Goal: Information Seeking & Learning: Learn about a topic

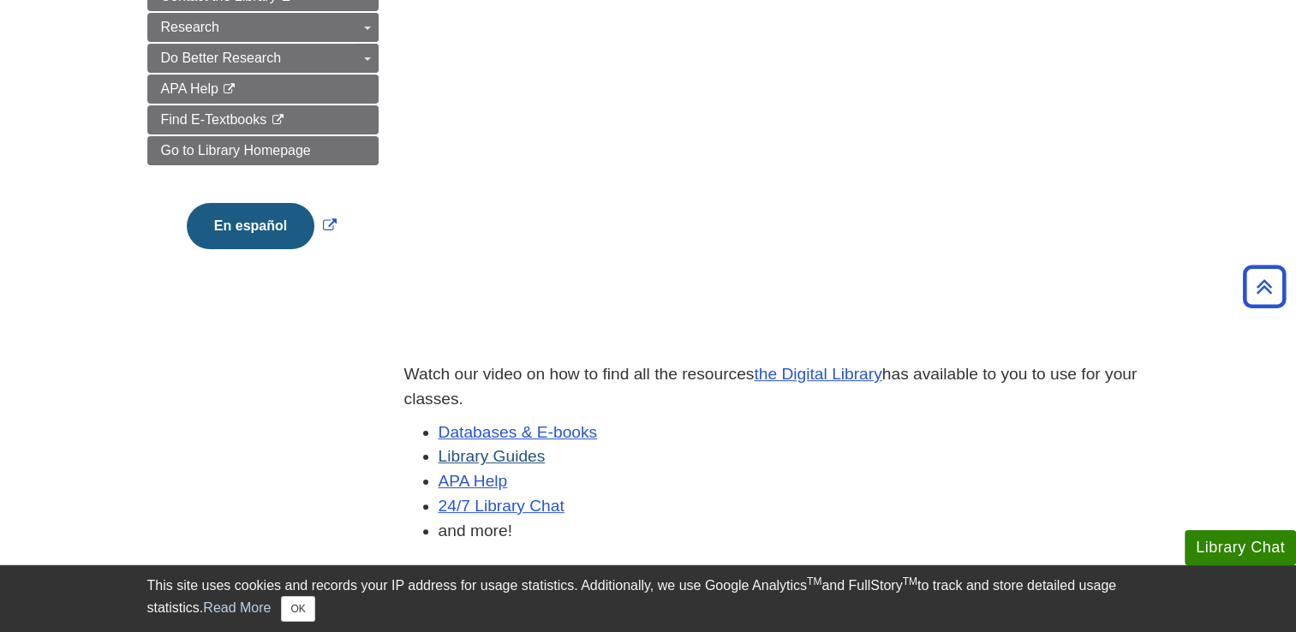
scroll to position [396, 0]
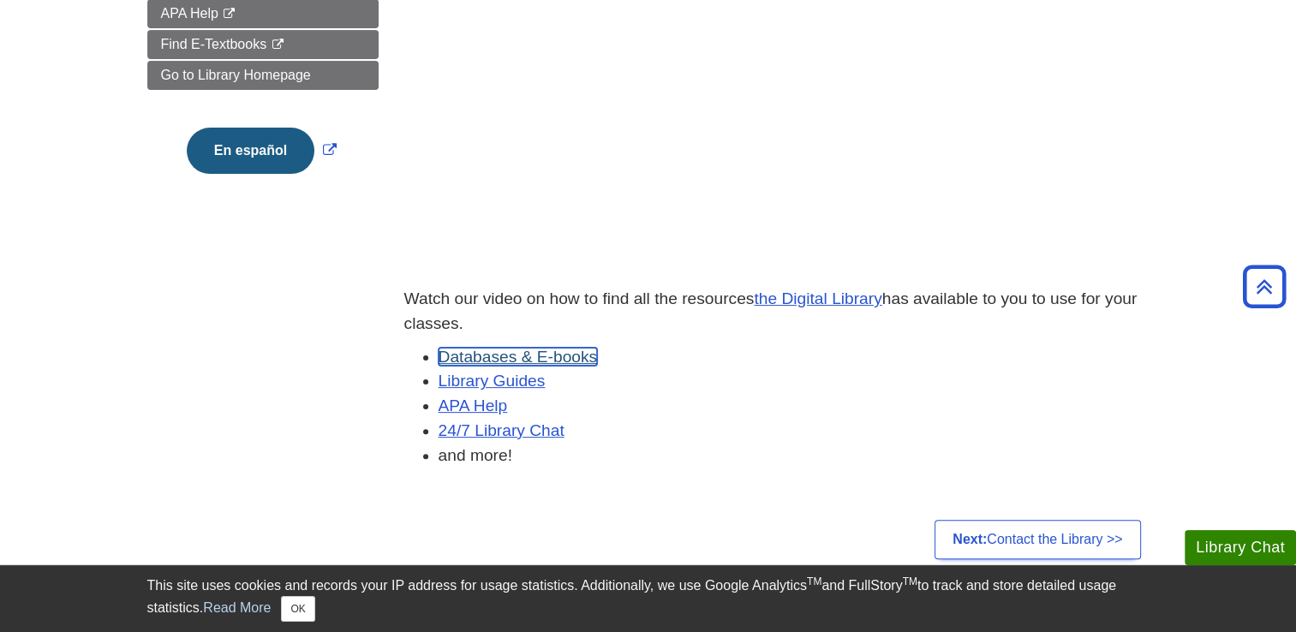
click at [506, 350] on link "Databases & E-books" at bounding box center [518, 357] width 159 height 18
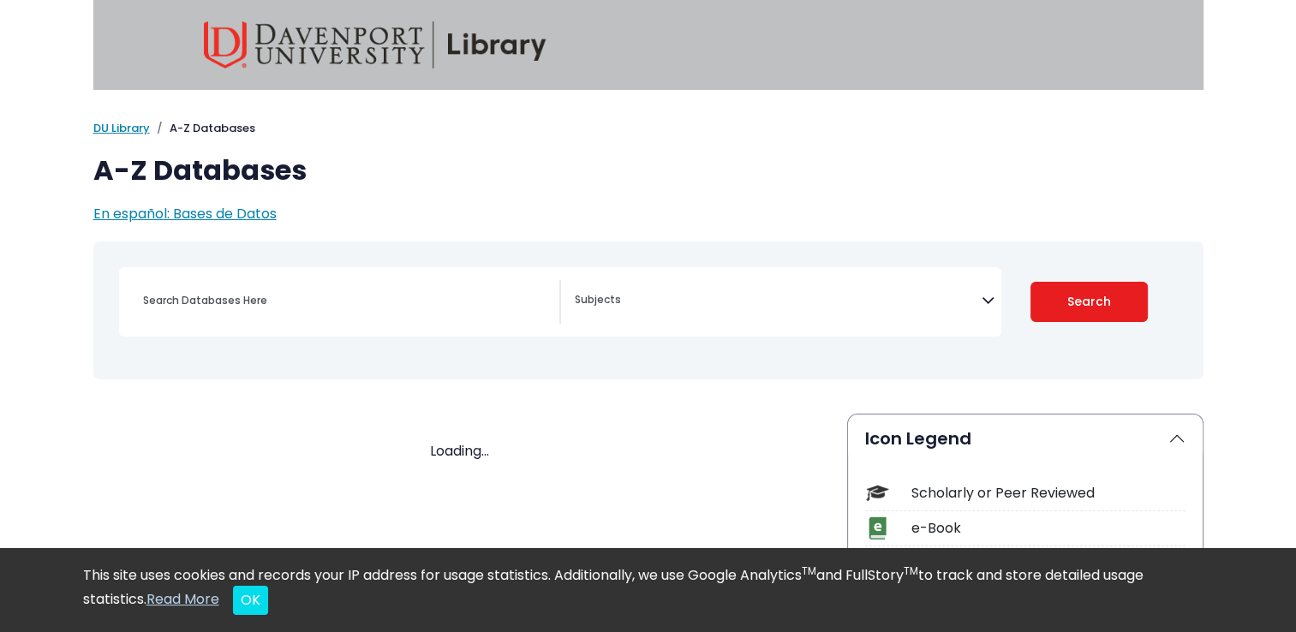
select select "Database Subject Filter"
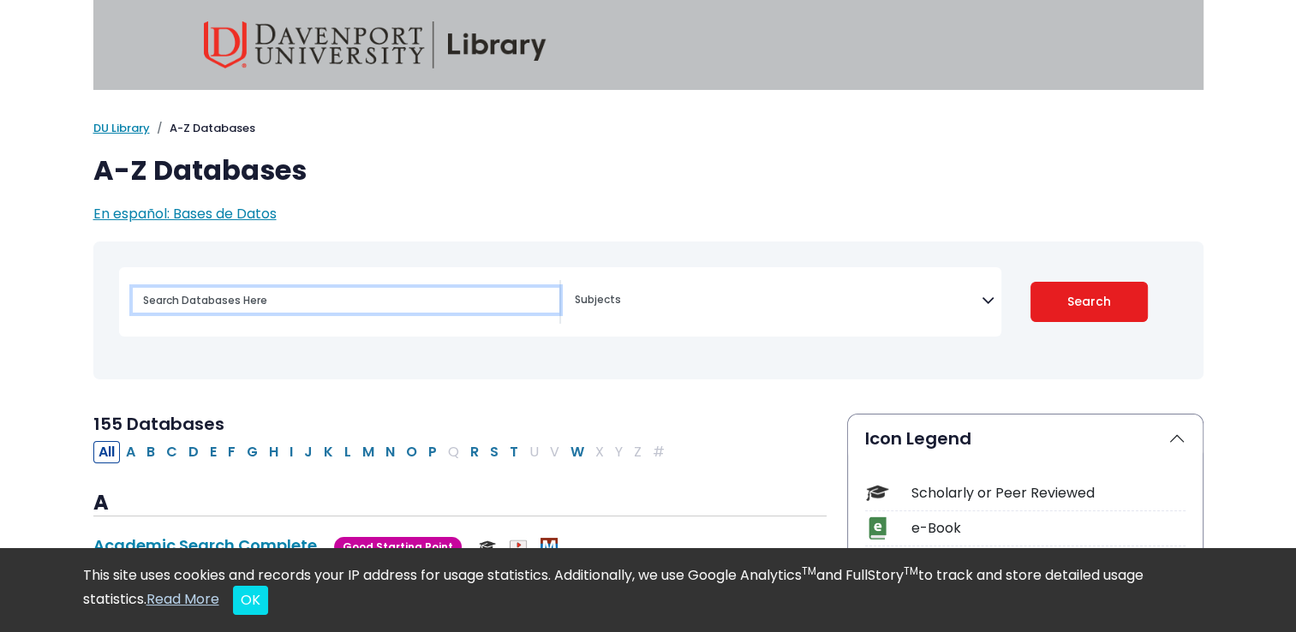
click at [353, 293] on input "Search database by title or keyword" at bounding box center [346, 300] width 427 height 25
type input "ring camera"
click at [1031, 282] on button "Search" at bounding box center [1089, 302] width 117 height 40
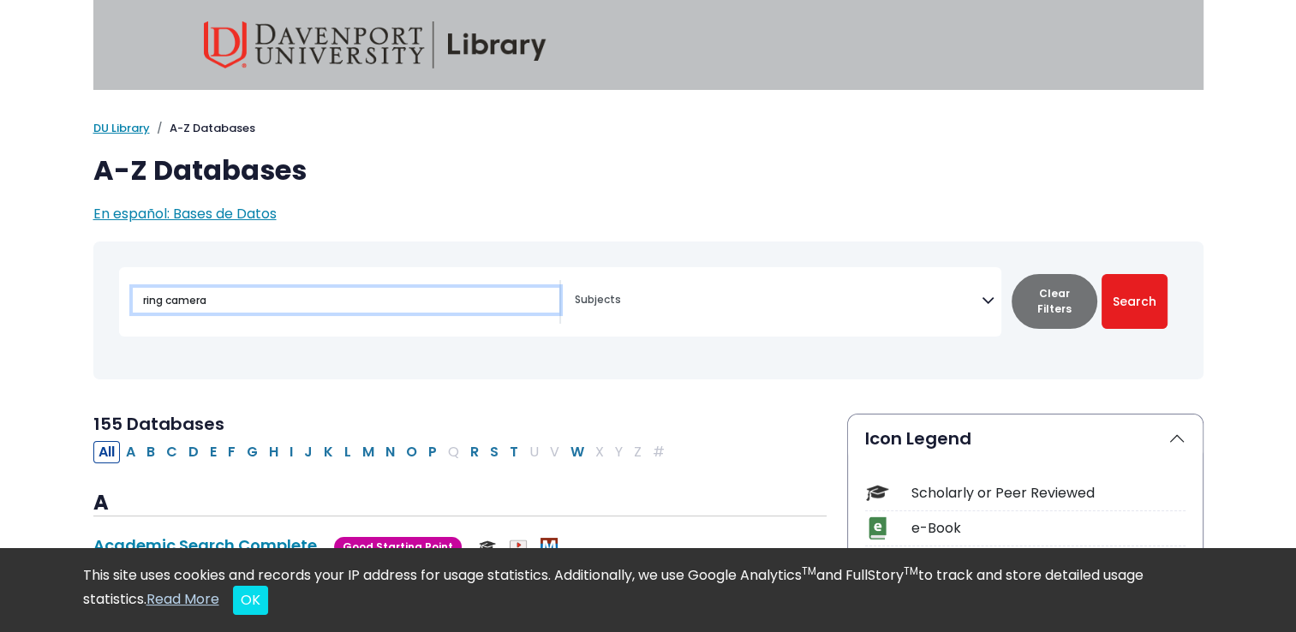
select select "Database Subject Filter"
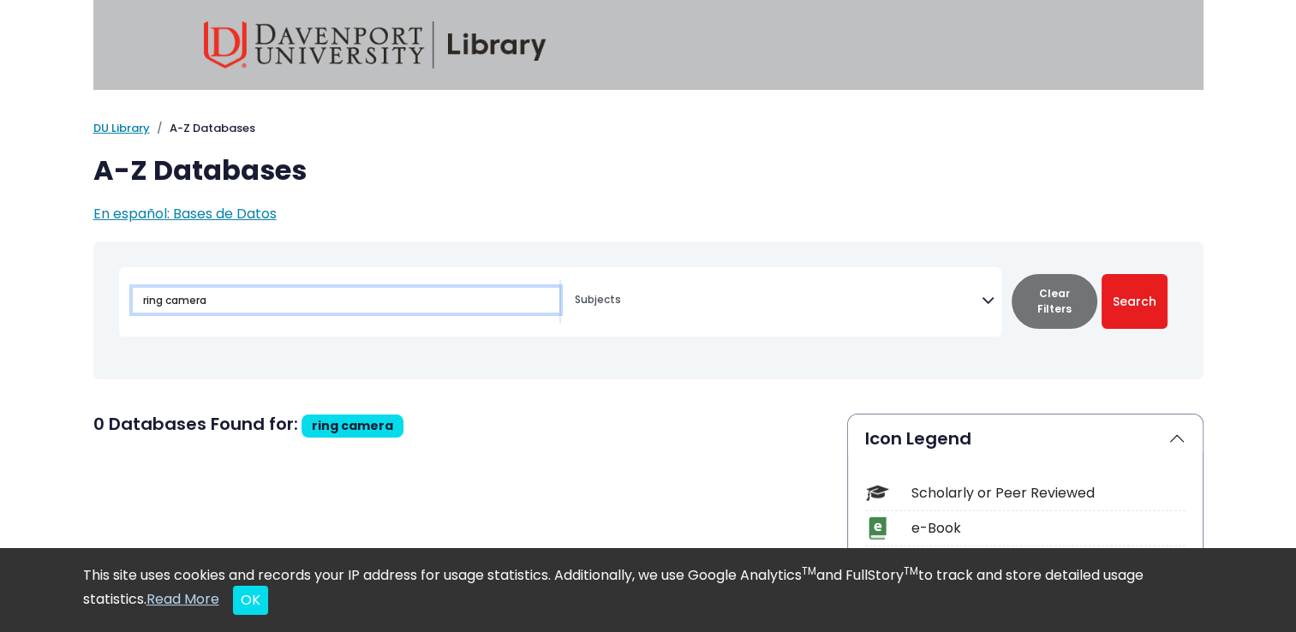
drag, startPoint x: 353, startPoint y: 293, endPoint x: 79, endPoint y: 290, distance: 274.1
type input "camera"
click at [1102, 274] on button "Search" at bounding box center [1135, 301] width 66 height 55
select select "Database Subject Filter"
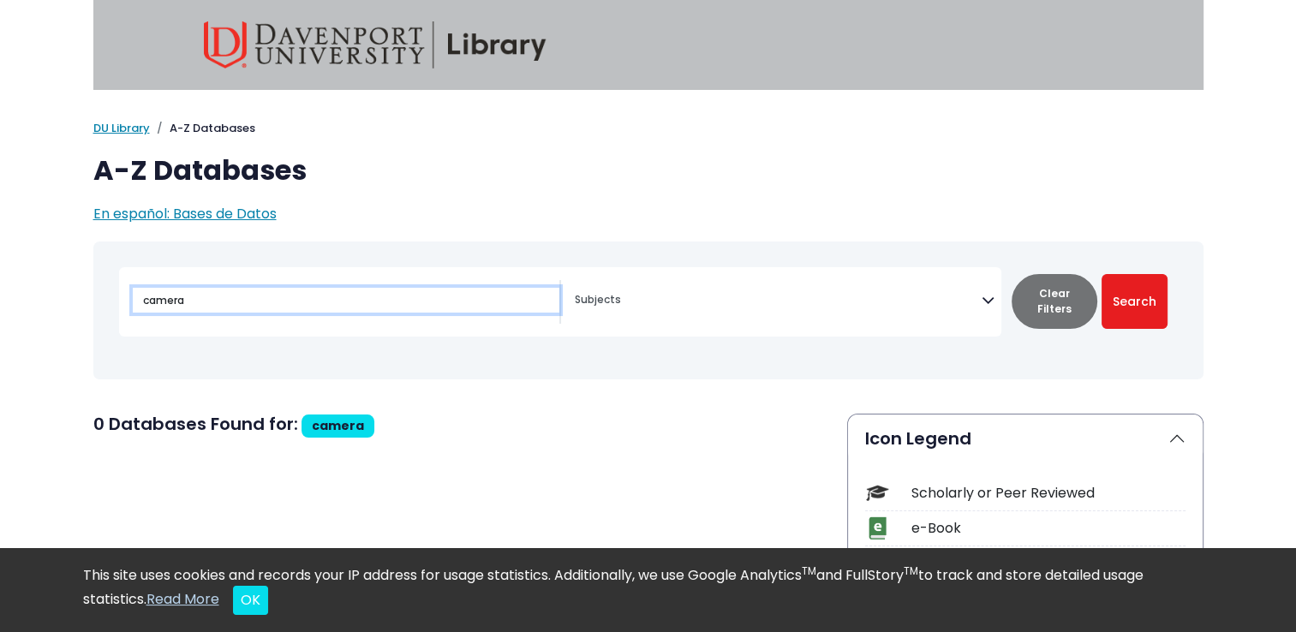
click at [382, 308] on input "camera" at bounding box center [346, 300] width 427 height 25
type input "technology"
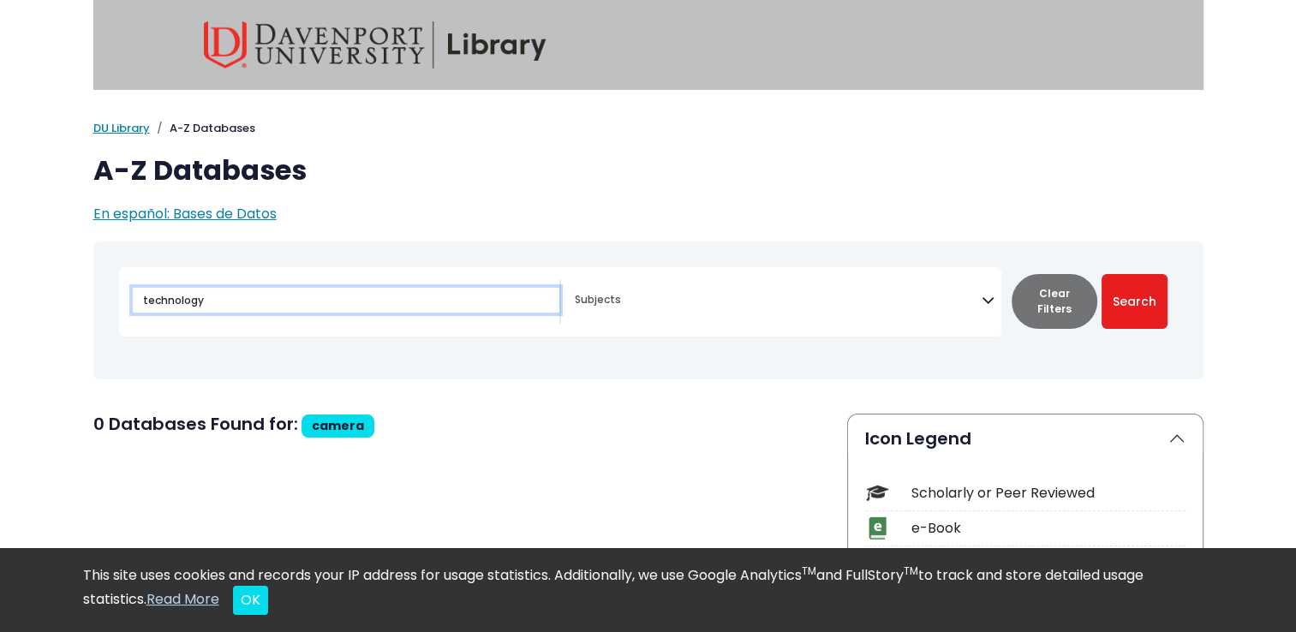
click at [1102, 274] on button "Search" at bounding box center [1135, 301] width 66 height 55
select select "Database Subject Filter"
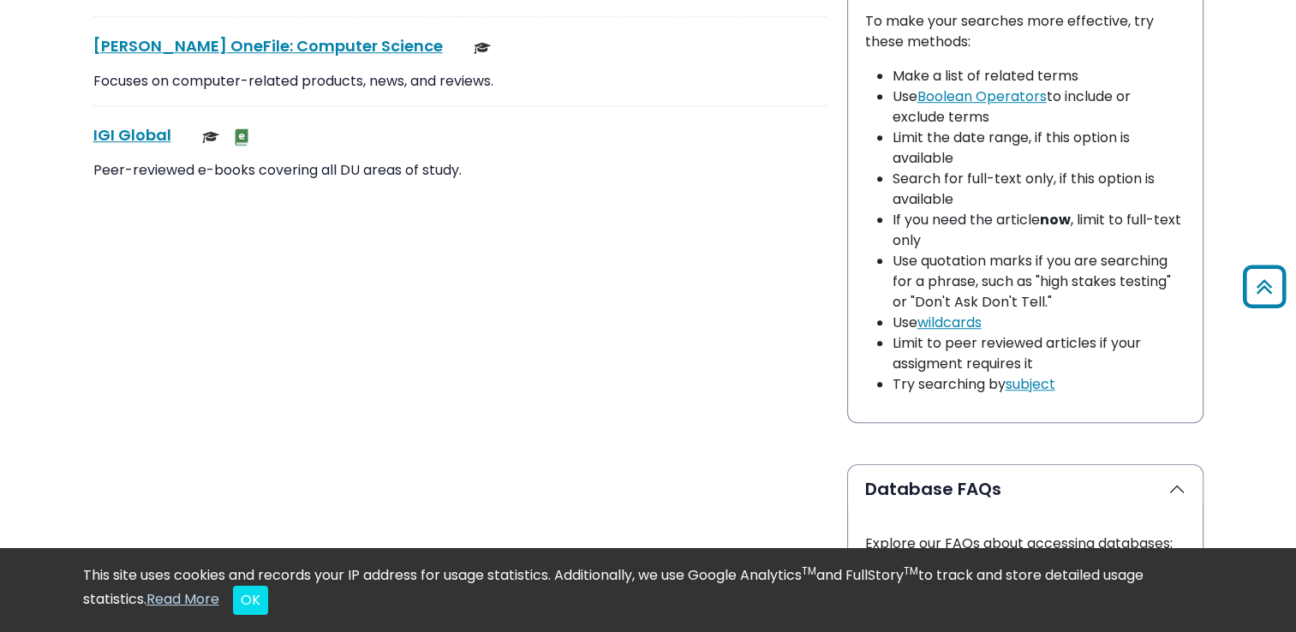
scroll to position [1314, 0]
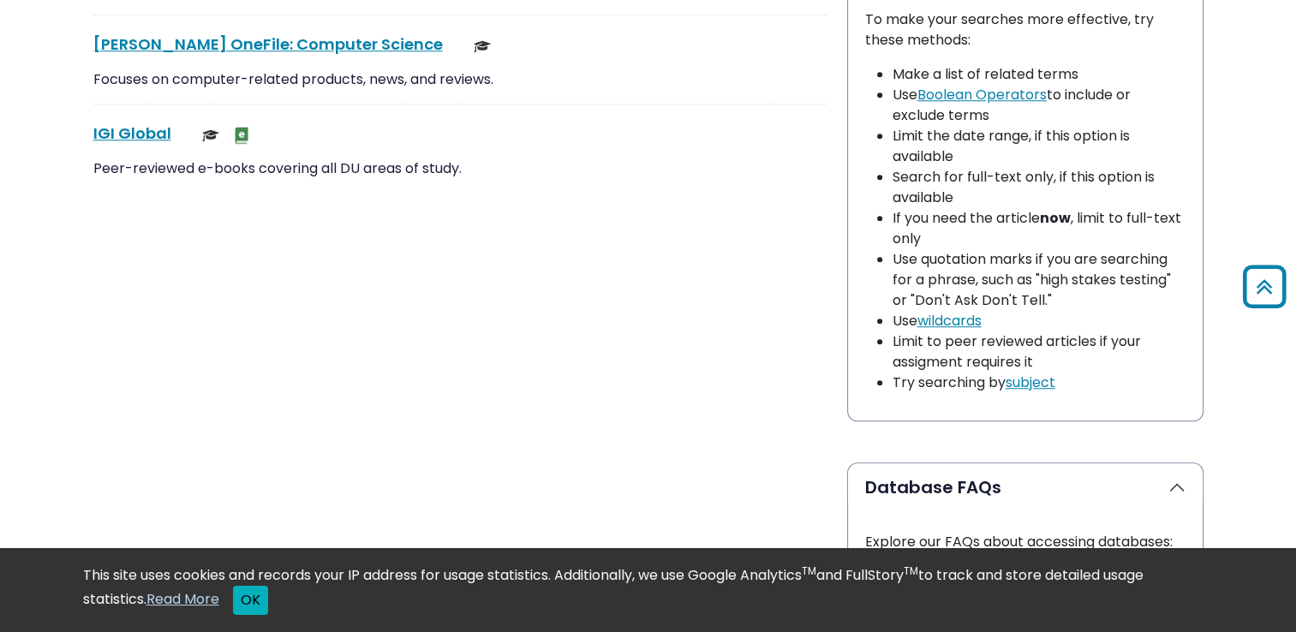
click at [260, 595] on button "OK" at bounding box center [250, 600] width 35 height 29
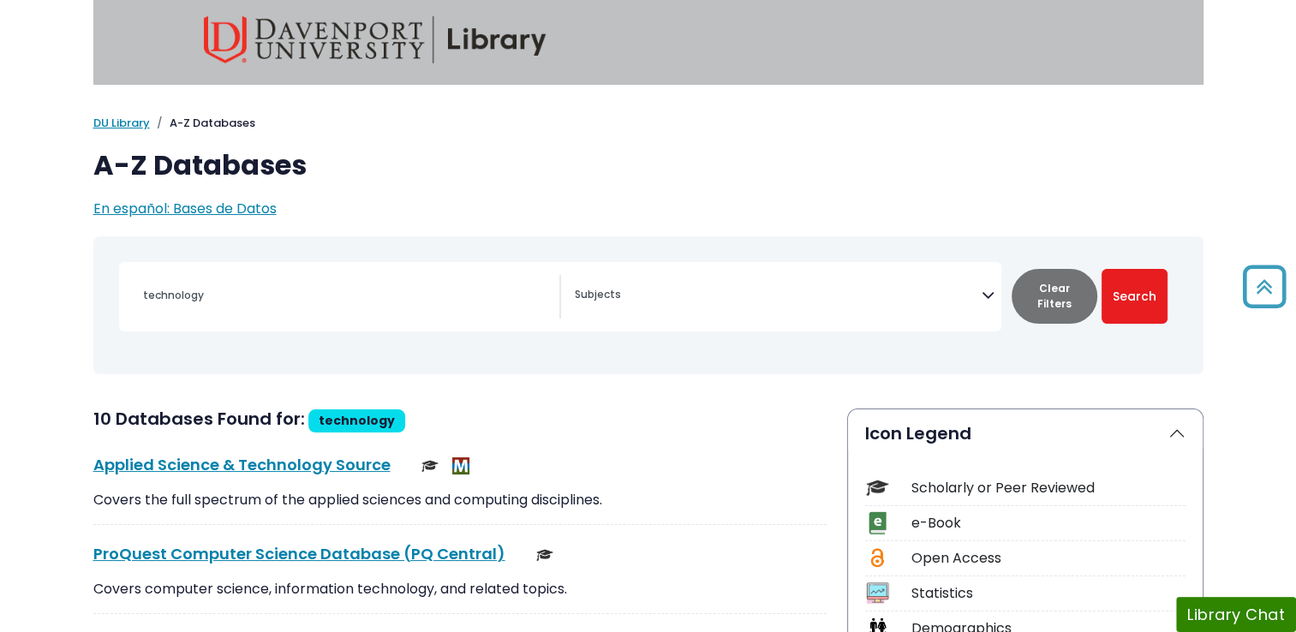
scroll to position [0, 0]
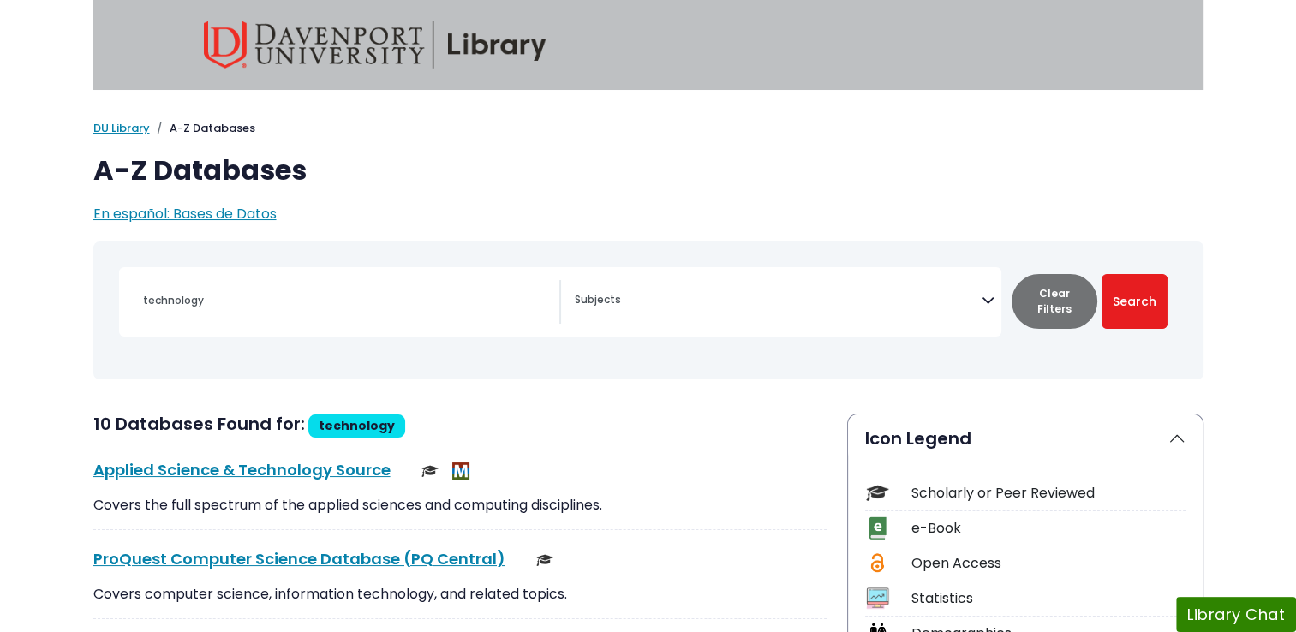
type input "camera"
select select "Database Subject Filter"
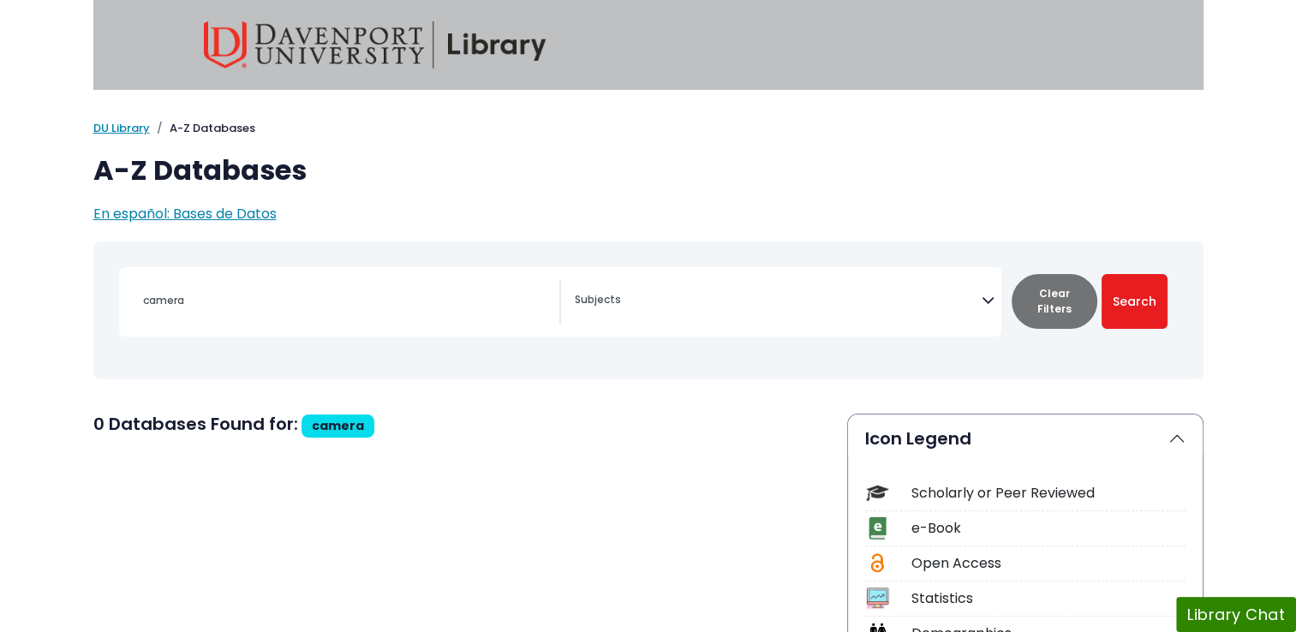
type input "ring camera"
select select "Database Subject Filter"
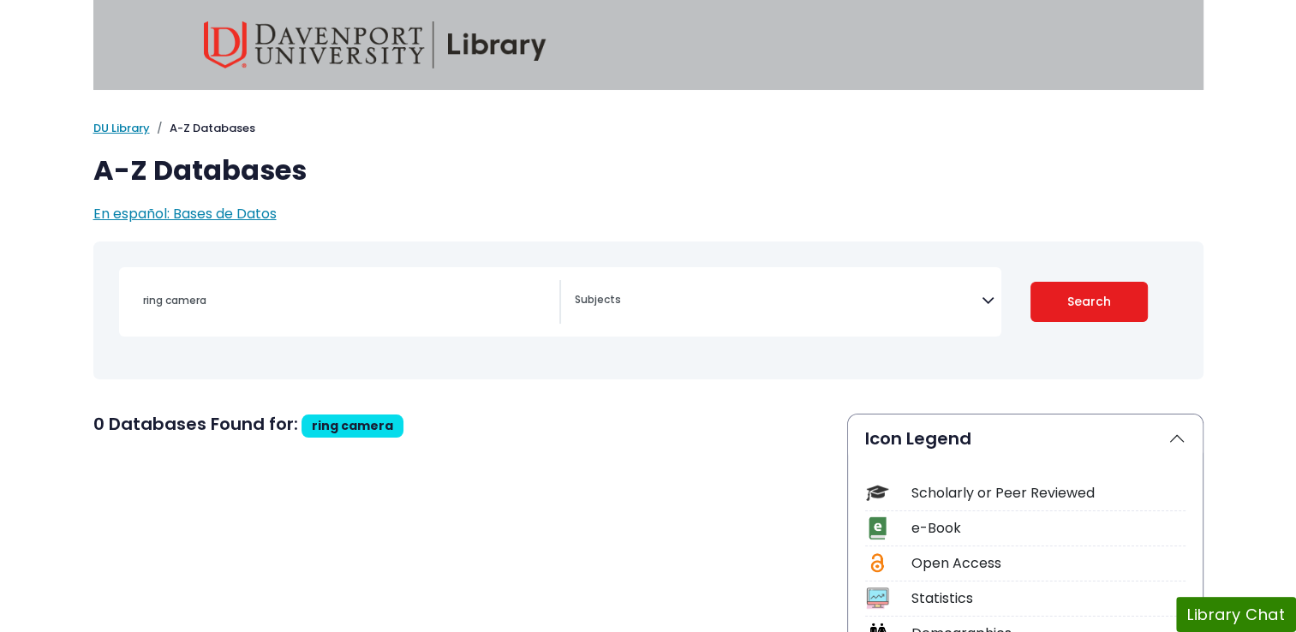
select select "Database Subject Filter"
